Goal: Information Seeking & Learning: Stay updated

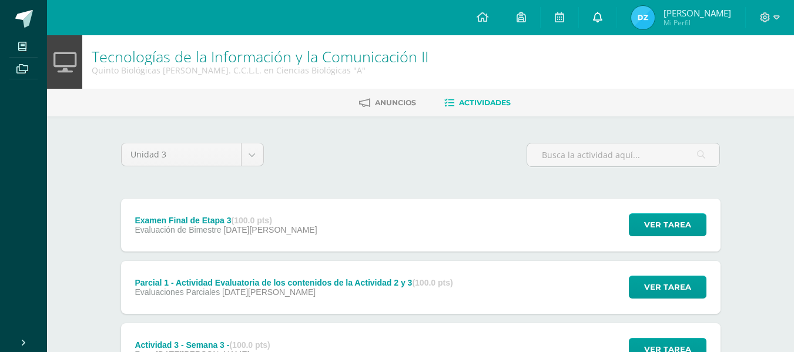
click at [615, 11] on link at bounding box center [598, 17] width 38 height 35
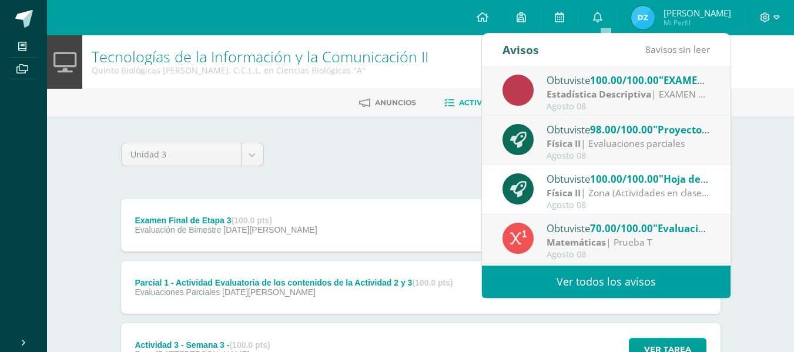
click at [613, 284] on link "Ver todos los avisos" at bounding box center [606, 282] width 249 height 32
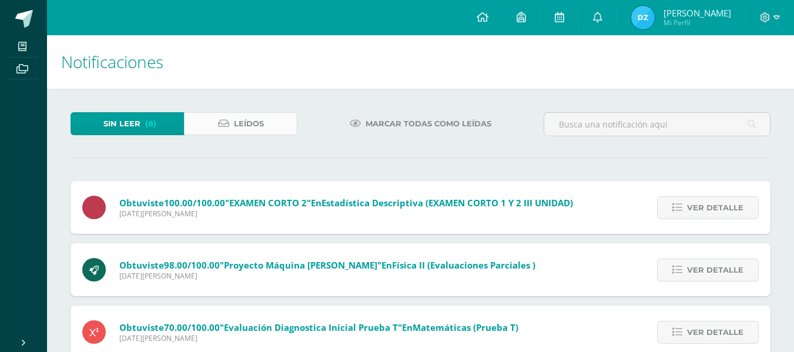
click at [268, 129] on link "Leídos" at bounding box center [240, 123] width 113 height 23
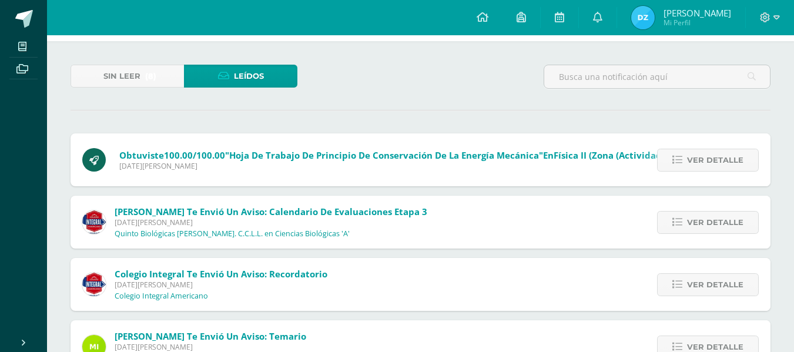
scroll to position [59, 0]
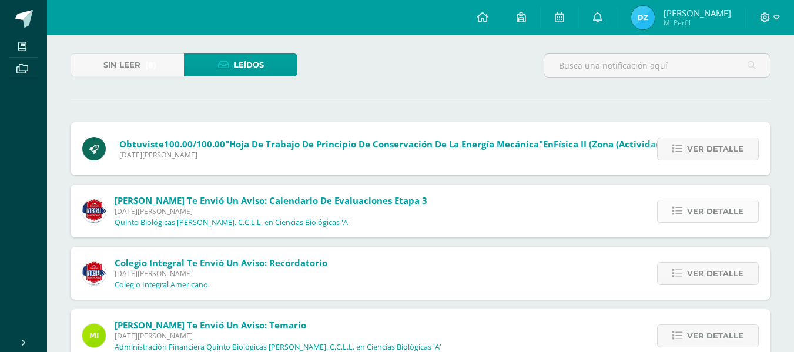
click at [720, 205] on span "Ver detalle" at bounding box center [715, 211] width 56 height 22
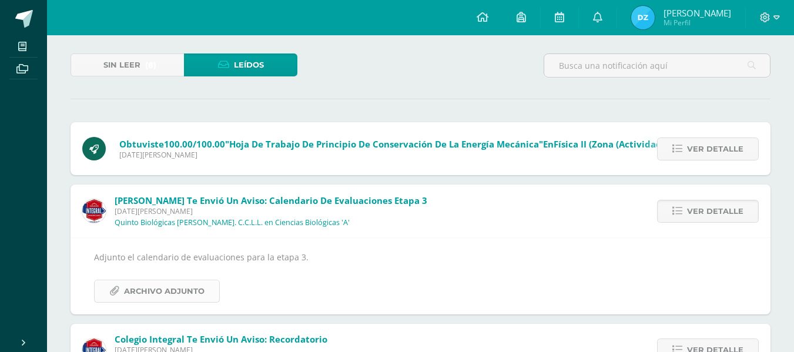
click at [165, 289] on span "Archivo Adjunto" at bounding box center [164, 291] width 81 height 22
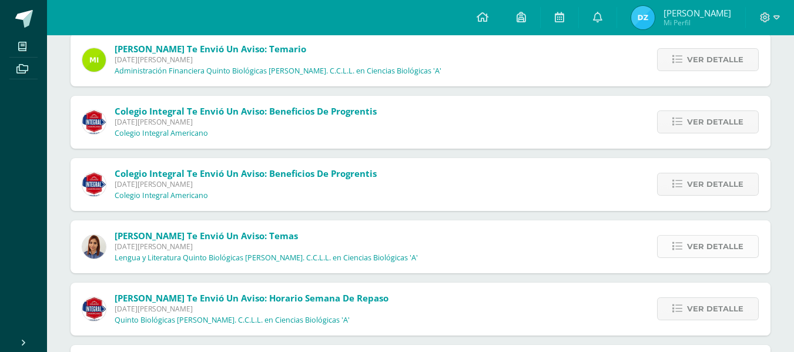
click at [700, 245] on span "Ver detalle" at bounding box center [715, 247] width 56 height 22
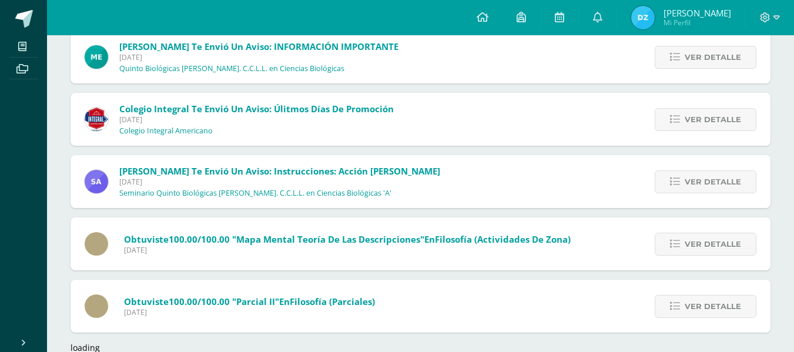
scroll to position [1965, 0]
